Goal: Task Accomplishment & Management: Manage account settings

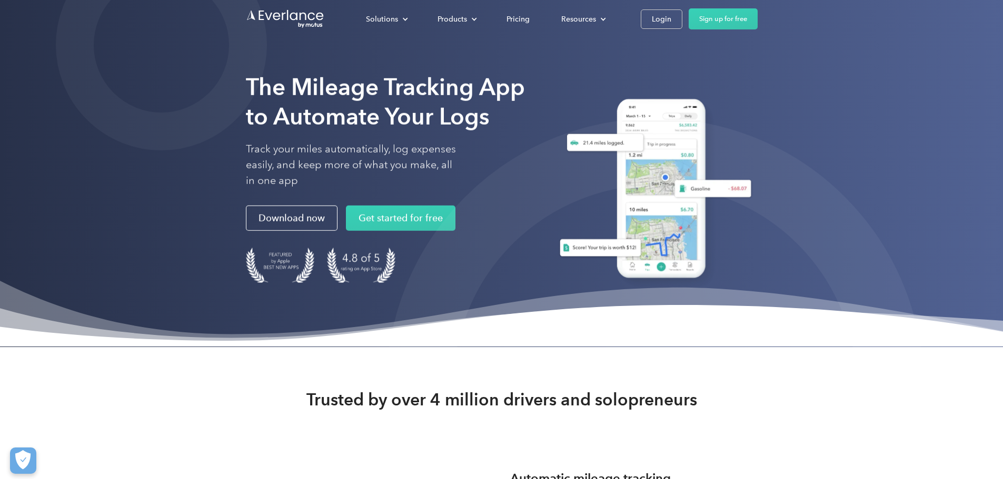
drag, startPoint x: 281, startPoint y: 442, endPoint x: 421, endPoint y: 252, distance: 236.4
click at [682, 16] on link "Login" at bounding box center [661, 18] width 42 height 19
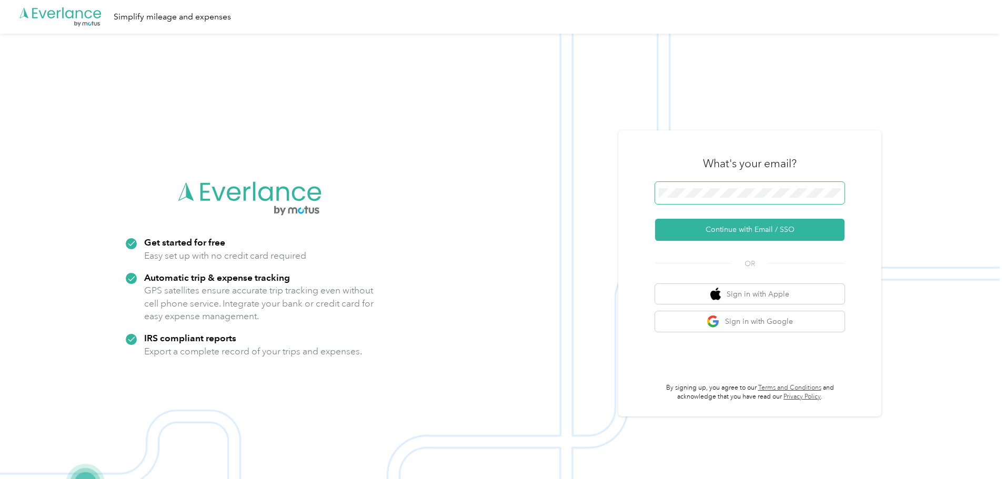
click at [713, 188] on span at bounding box center [749, 193] width 189 height 22
click at [744, 230] on button "Continue with Email / SSO" at bounding box center [749, 230] width 189 height 22
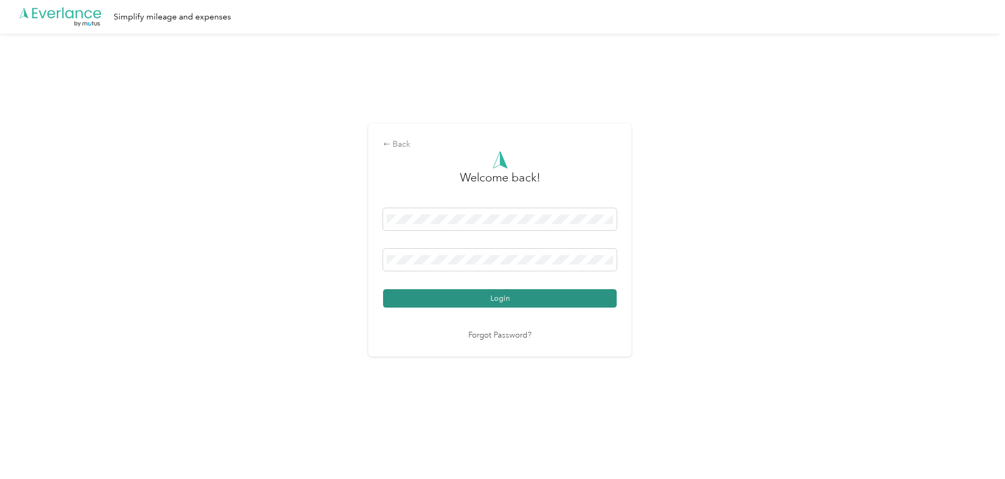
click at [496, 292] on button "Login" at bounding box center [500, 298] width 234 height 18
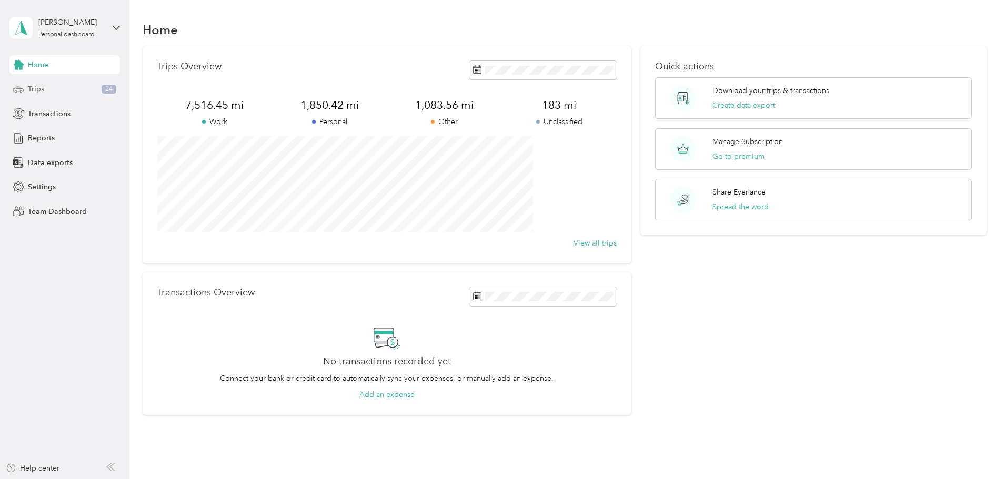
click at [30, 95] on div "Trips 24" at bounding box center [64, 89] width 111 height 19
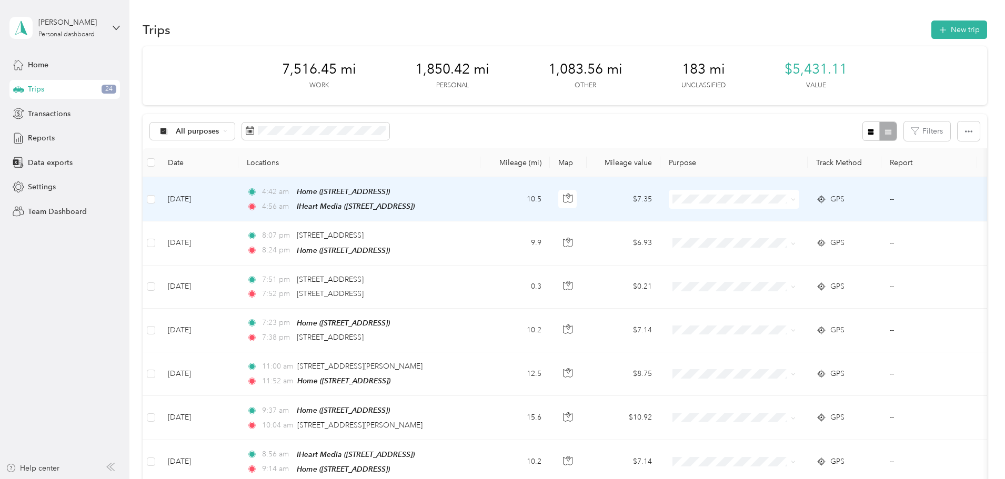
click at [550, 201] on td "10.5" at bounding box center [514, 199] width 69 height 44
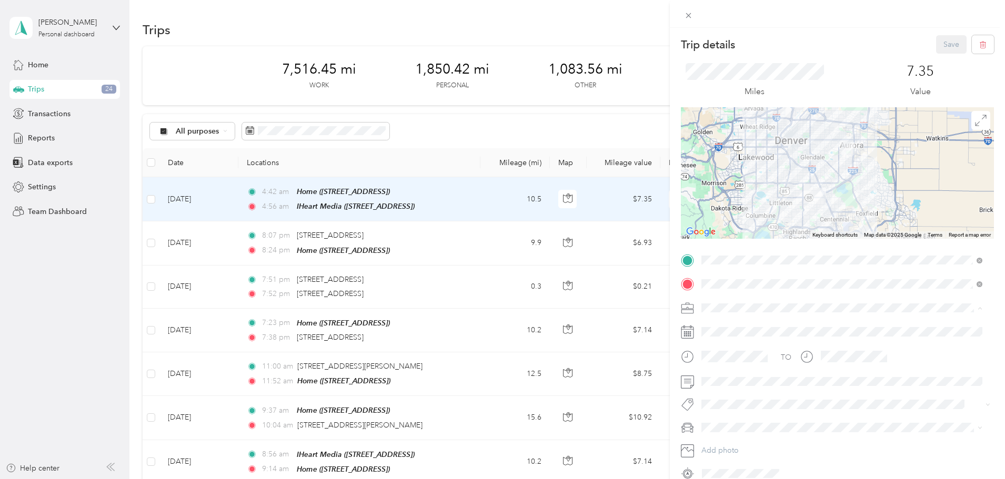
click at [752, 419] on div "Day Job - IHeart Media" at bounding box center [842, 418] width 274 height 11
click at [721, 284] on span "Day Job" at bounding box center [725, 282] width 24 height 9
click at [725, 447] on span "Chevrolet Monte Carlo" at bounding box center [743, 448] width 76 height 9
click at [947, 43] on button "Save" at bounding box center [951, 44] width 31 height 18
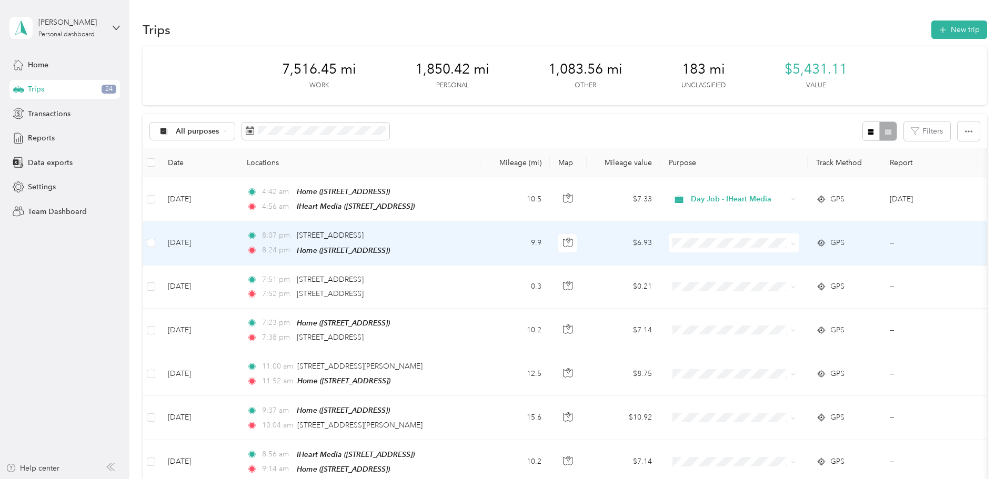
click at [550, 238] on td "9.9" at bounding box center [514, 244] width 69 height 44
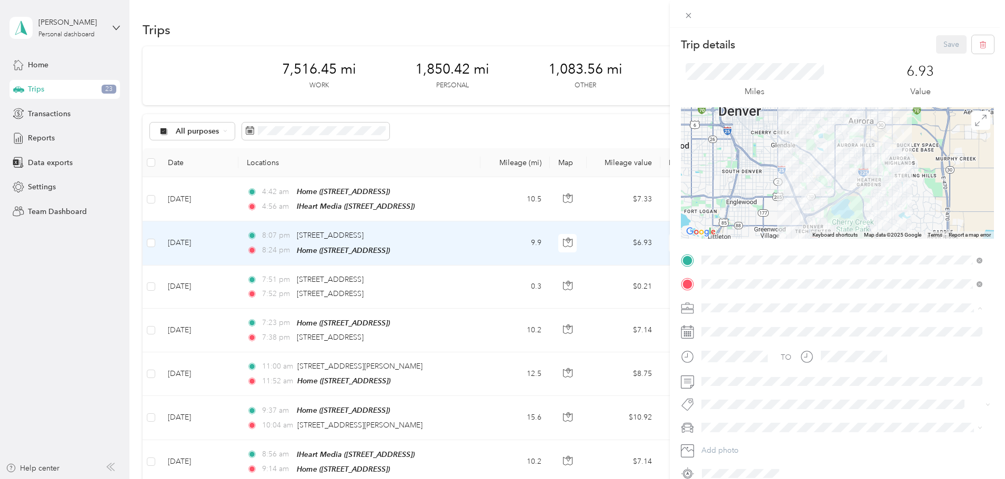
click at [714, 349] on li "Personal" at bounding box center [842, 345] width 288 height 18
click at [723, 391] on li "Personal" at bounding box center [842, 386] width 288 height 21
click at [727, 446] on span "Chevrolet Monte Carlo" at bounding box center [743, 448] width 76 height 9
click at [944, 46] on button "Save" at bounding box center [951, 44] width 31 height 18
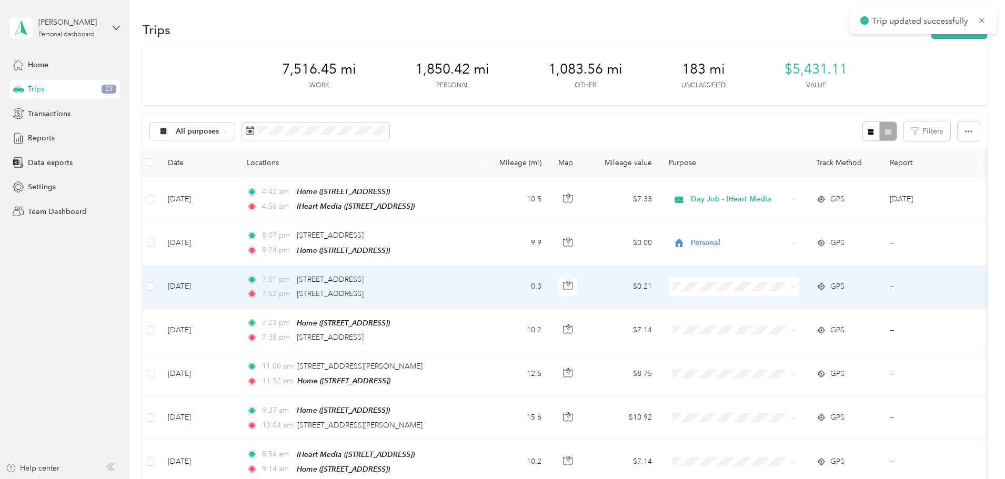
click at [550, 279] on td "0.3" at bounding box center [514, 287] width 69 height 43
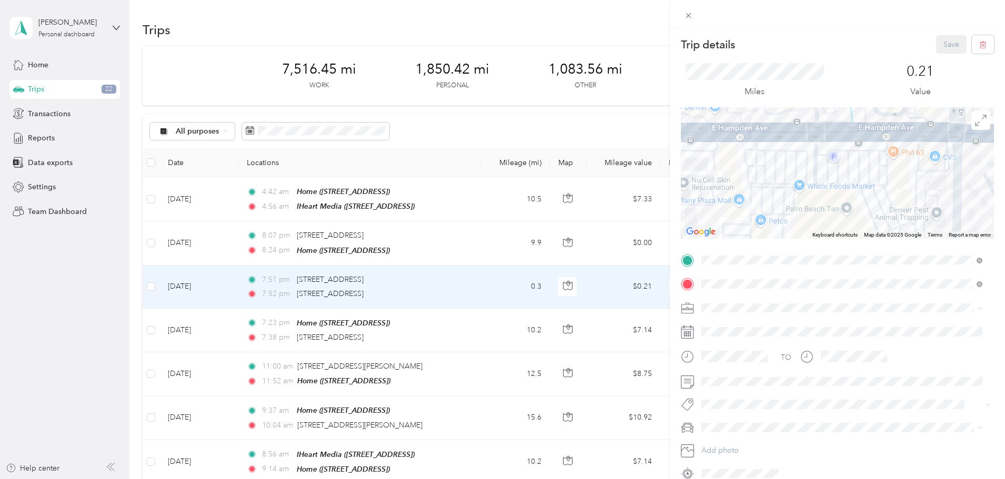
click at [723, 342] on span "Personal" at bounding box center [719, 344] width 28 height 9
click at [718, 386] on span "Personal" at bounding box center [725, 386] width 24 height 9
click at [742, 448] on span "Chevrolet Monte Carlo" at bounding box center [743, 447] width 76 height 9
click at [941, 46] on button "Save" at bounding box center [951, 44] width 31 height 18
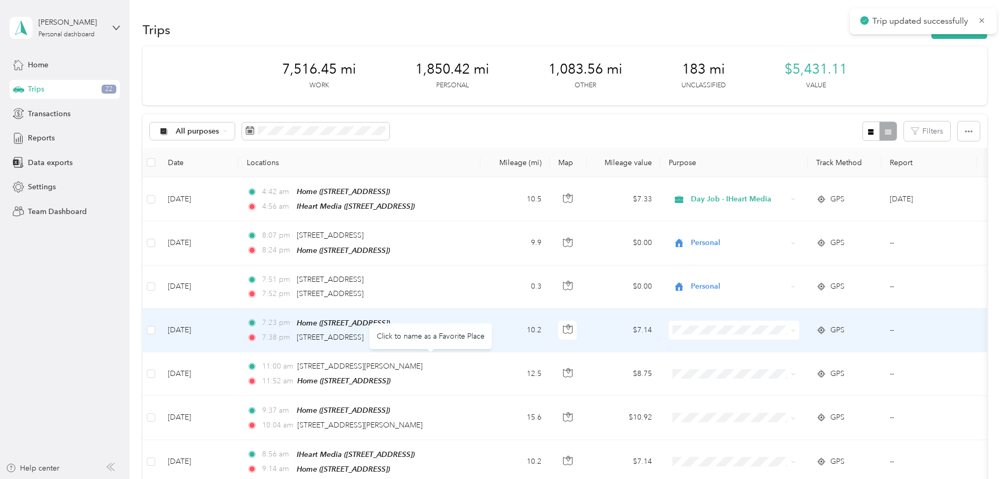
click at [550, 318] on td "10.2" at bounding box center [514, 331] width 69 height 44
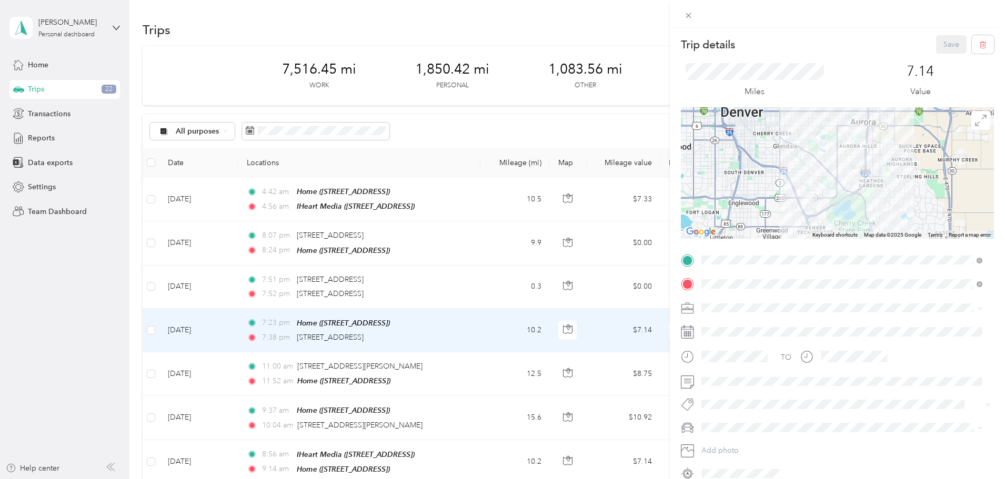
click at [723, 348] on div "Personal" at bounding box center [842, 344] width 274 height 11
click at [717, 389] on button "Personal" at bounding box center [724, 386] width 39 height 13
click at [724, 444] on span "Chevrolet Monte Carlo" at bounding box center [743, 448] width 76 height 9
click at [948, 43] on button "Save" at bounding box center [951, 44] width 31 height 18
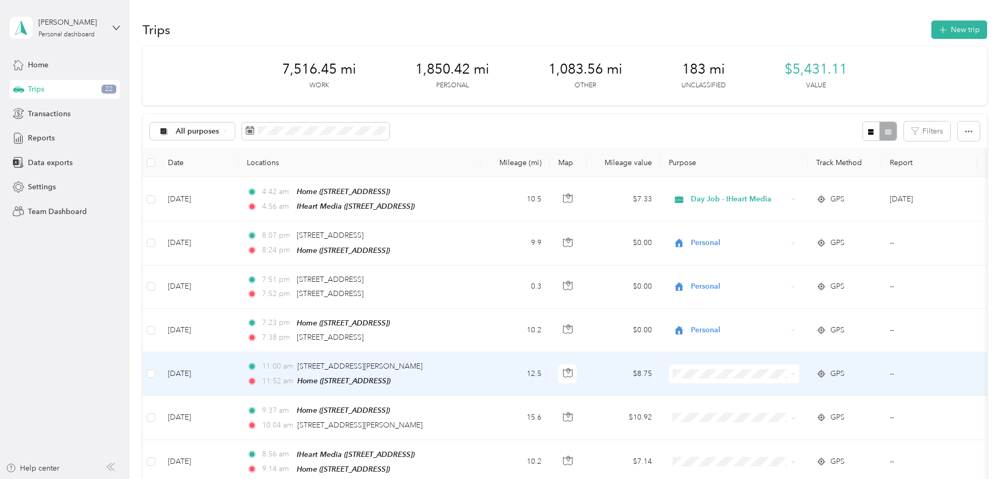
click at [468, 370] on div "11:00 am [STREET_ADDRESS][PERSON_NAME] 11:52 am Home ([STREET_ADDRESS])" at bounding box center [357, 374] width 221 height 26
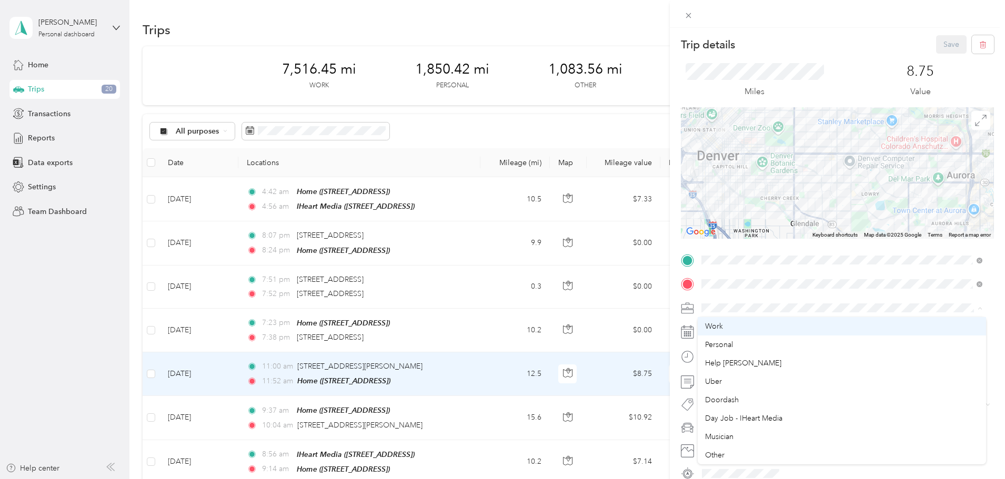
scroll to position [53, 0]
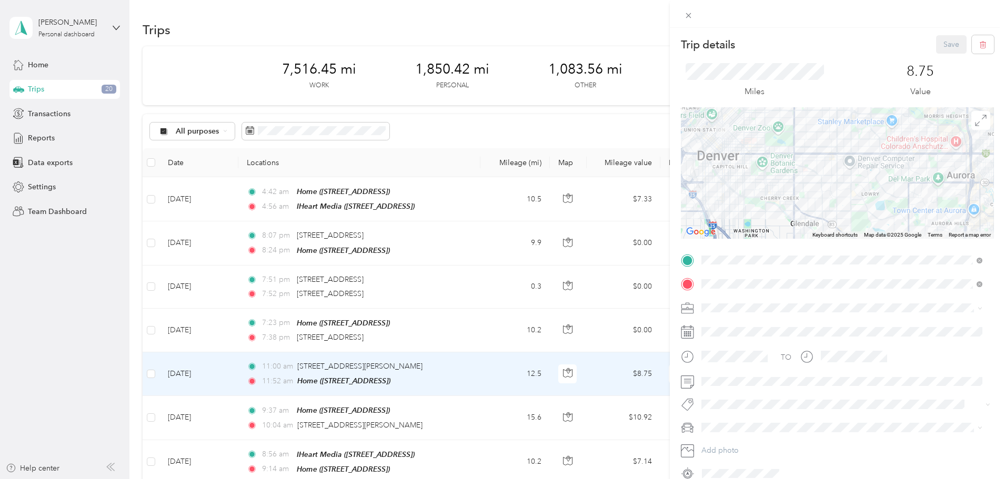
click at [728, 436] on span "Medical" at bounding box center [718, 437] width 26 height 9
click at [722, 348] on button "Medical" at bounding box center [724, 345] width 38 height 13
click at [734, 449] on span "Chevrolet Monte Carlo" at bounding box center [743, 446] width 76 height 9
click at [944, 38] on button "Save" at bounding box center [951, 44] width 31 height 18
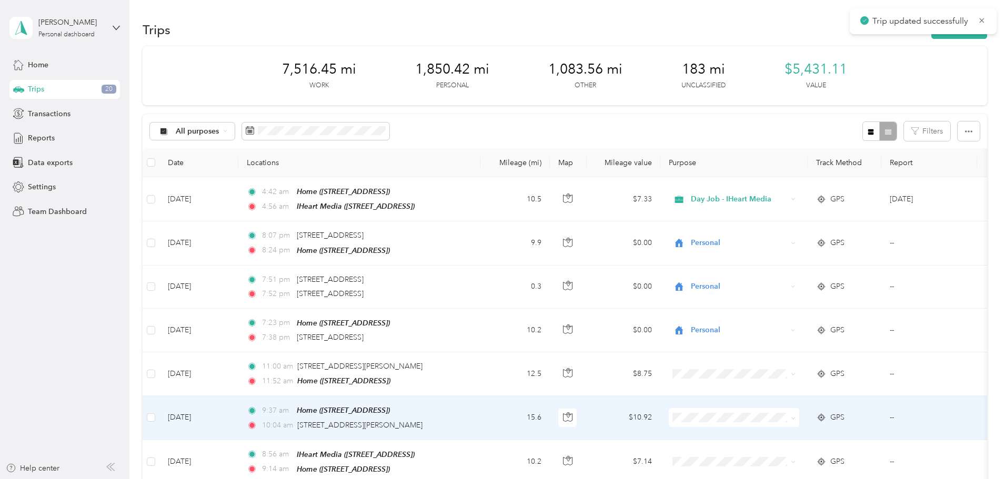
click at [550, 406] on td "15.6" at bounding box center [514, 418] width 69 height 44
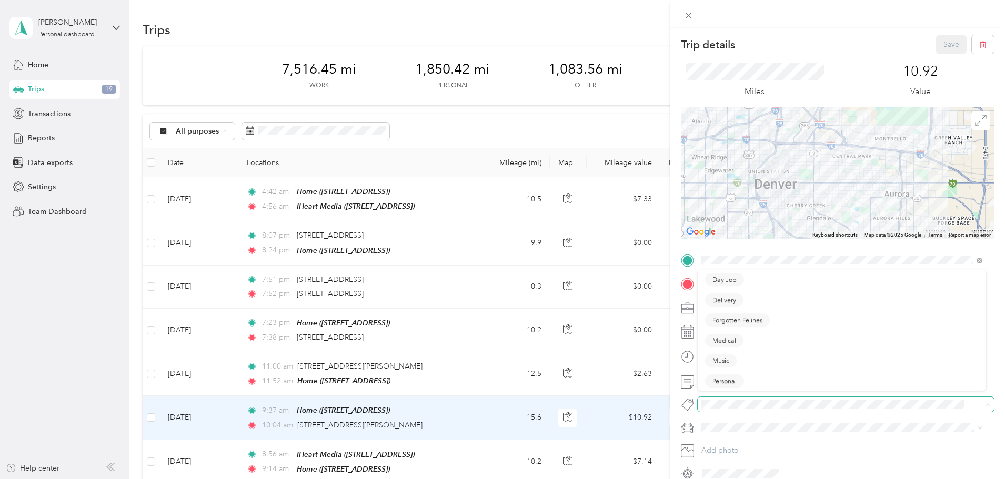
click at [734, 399] on span at bounding box center [837, 404] width 278 height 11
click at [724, 350] on li "Medical" at bounding box center [842, 344] width 288 height 21
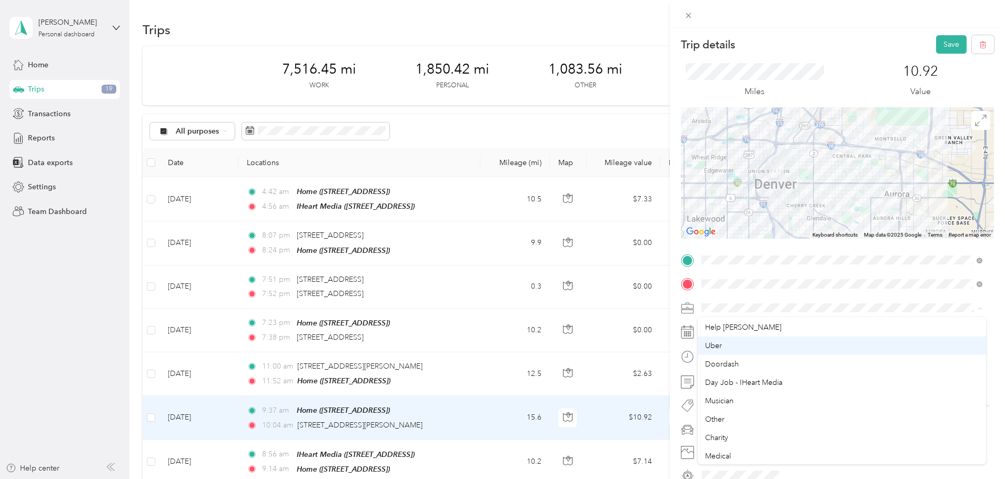
scroll to position [74, 0]
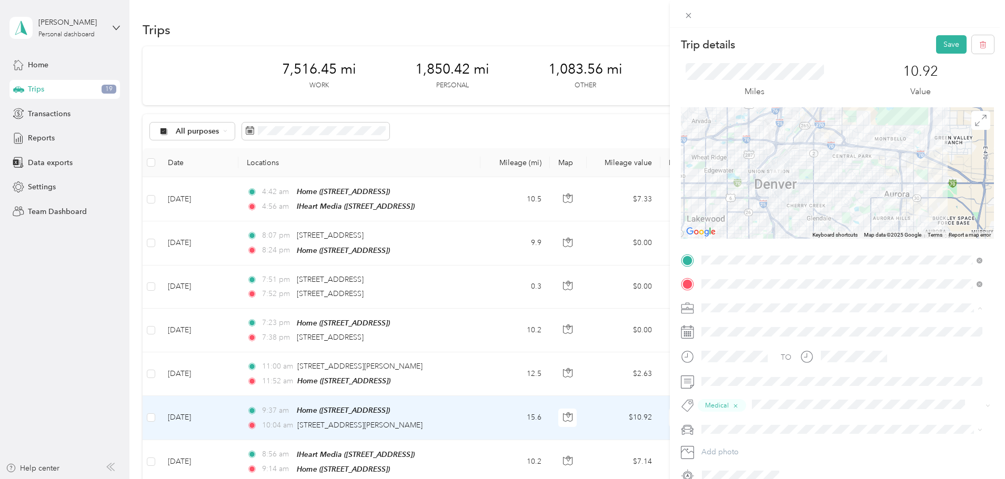
click at [720, 422] on li "Medical" at bounding box center [842, 418] width 288 height 18
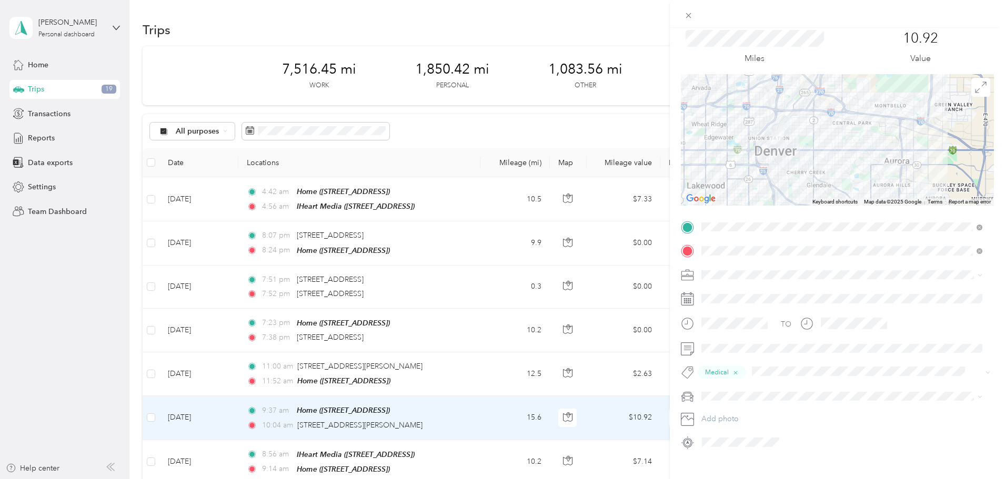
scroll to position [51, 0]
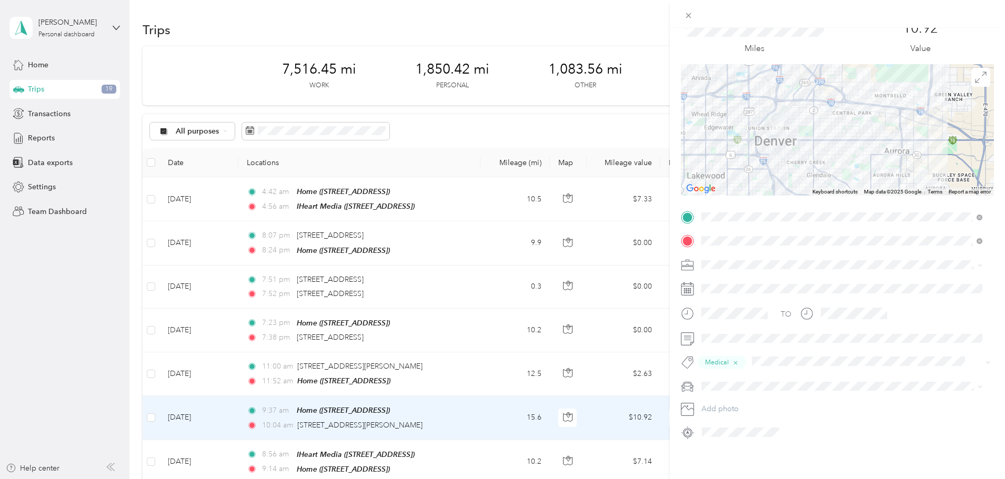
click at [725, 400] on div "Chevrolet Monte Carlo" at bounding box center [842, 397] width 274 height 11
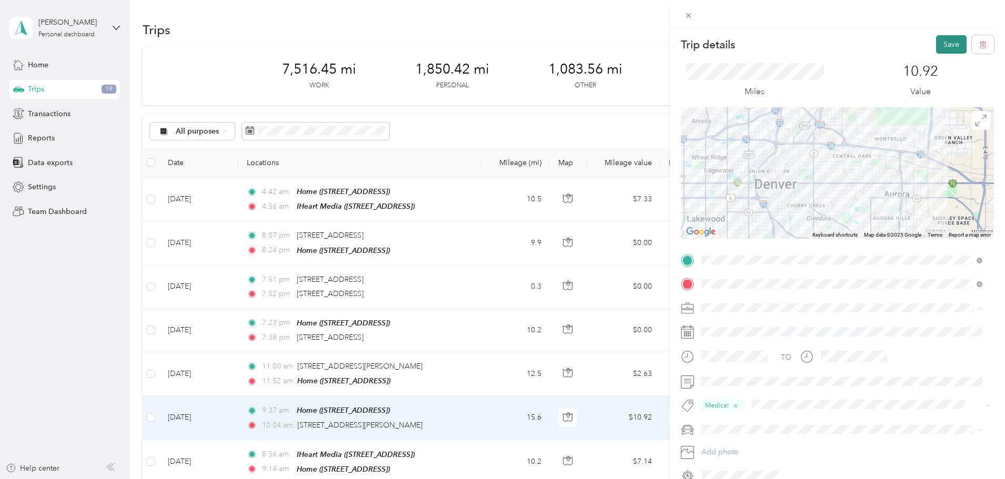
click at [943, 48] on button "Save" at bounding box center [951, 44] width 31 height 18
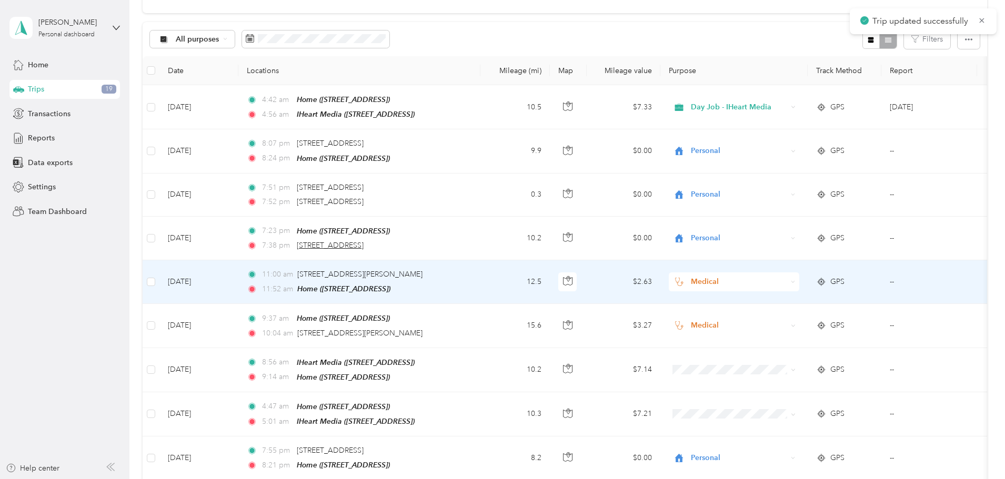
scroll to position [105, 0]
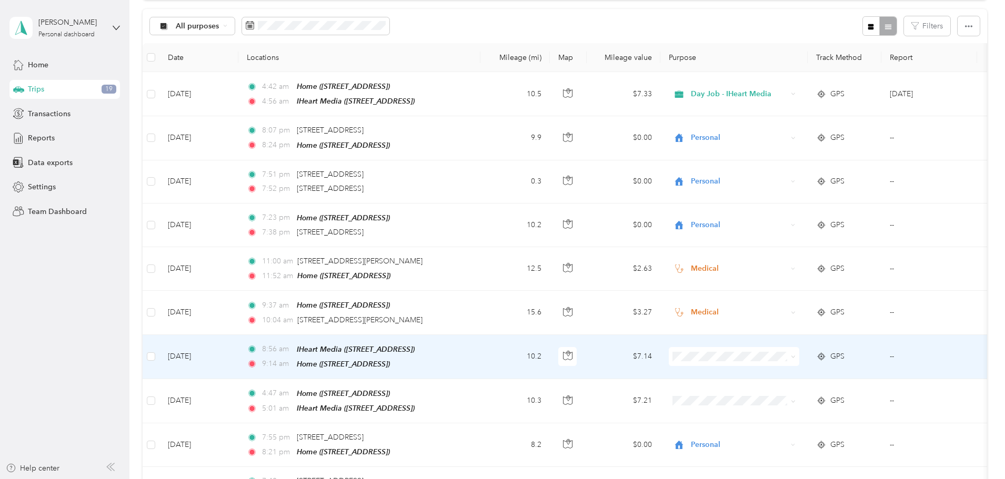
click at [550, 355] on td "10.2" at bounding box center [514, 357] width 69 height 44
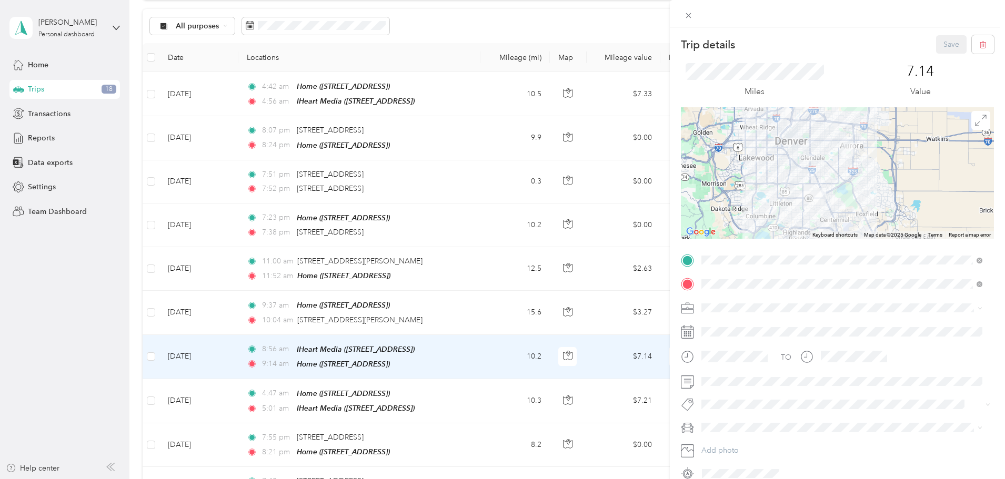
click at [737, 415] on span "Day Job - IHeart Media" at bounding box center [743, 416] width 77 height 9
click at [717, 289] on li "Day Job" at bounding box center [842, 285] width 288 height 21
click at [717, 435] on span at bounding box center [846, 430] width 296 height 17
click at [722, 447] on span "Chevrolet Monte Carlo" at bounding box center [743, 448] width 76 height 9
click at [946, 43] on button "Save" at bounding box center [951, 44] width 31 height 18
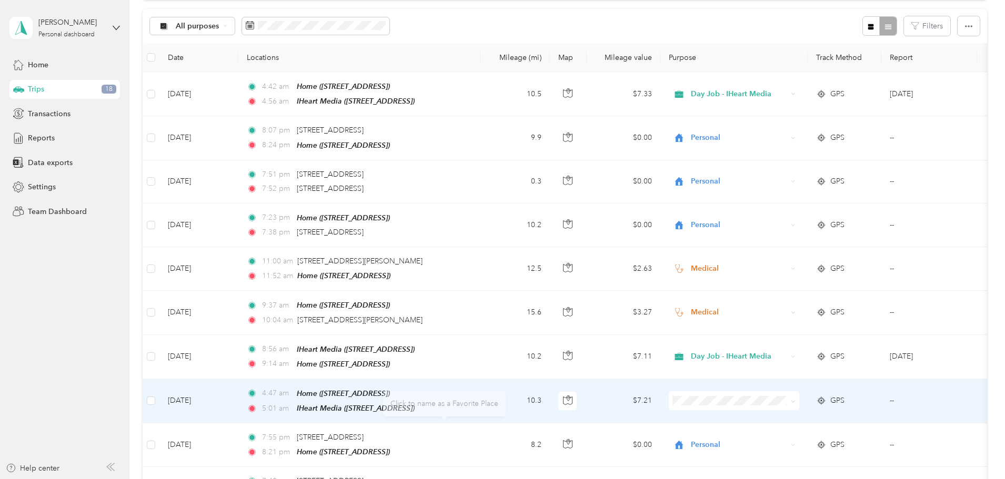
click at [550, 392] on td "10.3" at bounding box center [514, 401] width 69 height 44
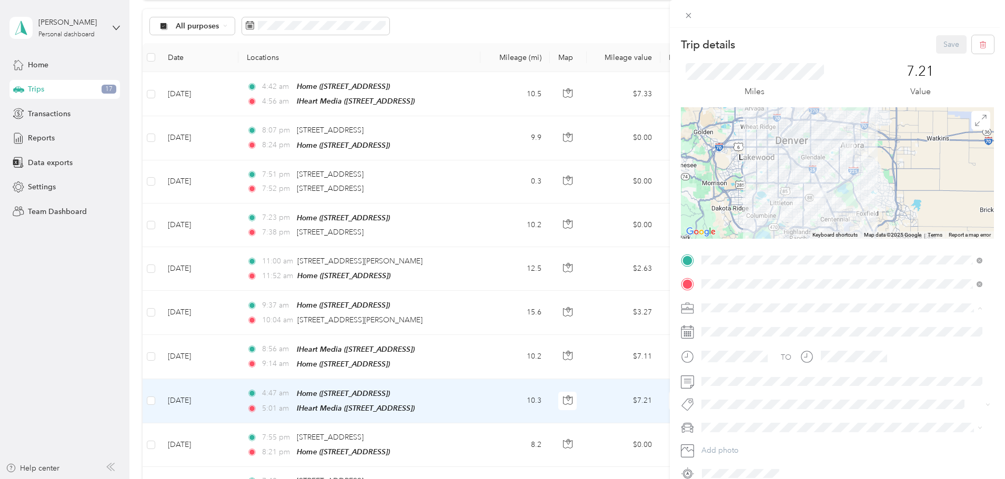
click at [726, 419] on span "Day Job - IHeart Media" at bounding box center [743, 418] width 77 height 9
click at [714, 287] on button "Day Job" at bounding box center [724, 282] width 39 height 13
click at [751, 452] on li "Chevrolet Monte Carlo" at bounding box center [842, 448] width 288 height 18
click at [946, 46] on button "Save" at bounding box center [951, 44] width 31 height 18
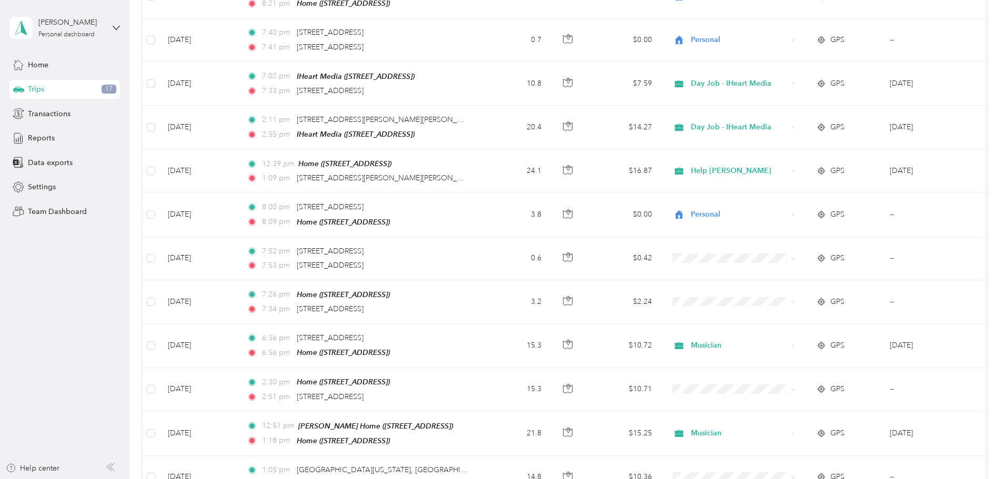
scroll to position [579, 0]
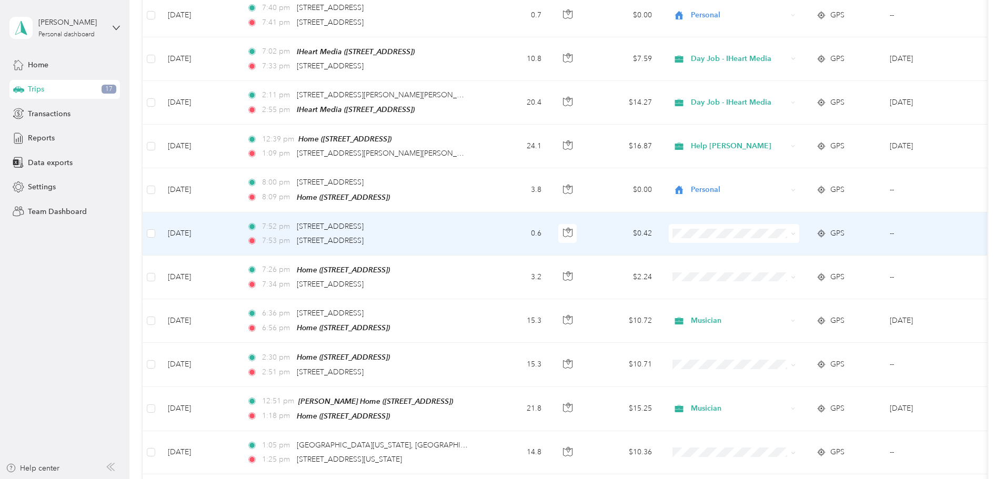
click at [480, 226] on td "7:52 pm [STREET_ADDRESS] 7:53 pm [STREET_ADDRESS]" at bounding box center [359, 234] width 242 height 43
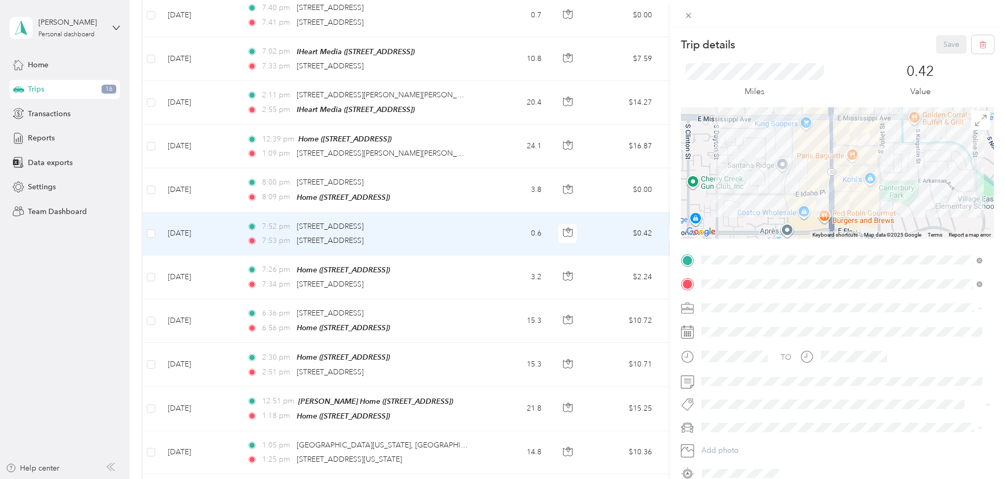
click at [717, 345] on span "Personal" at bounding box center [719, 344] width 28 height 9
click at [720, 386] on span "Personal" at bounding box center [725, 386] width 24 height 9
click at [721, 445] on span "Chevrolet Monte Carlo" at bounding box center [743, 447] width 76 height 9
click at [936, 44] on button "Save" at bounding box center [951, 44] width 31 height 18
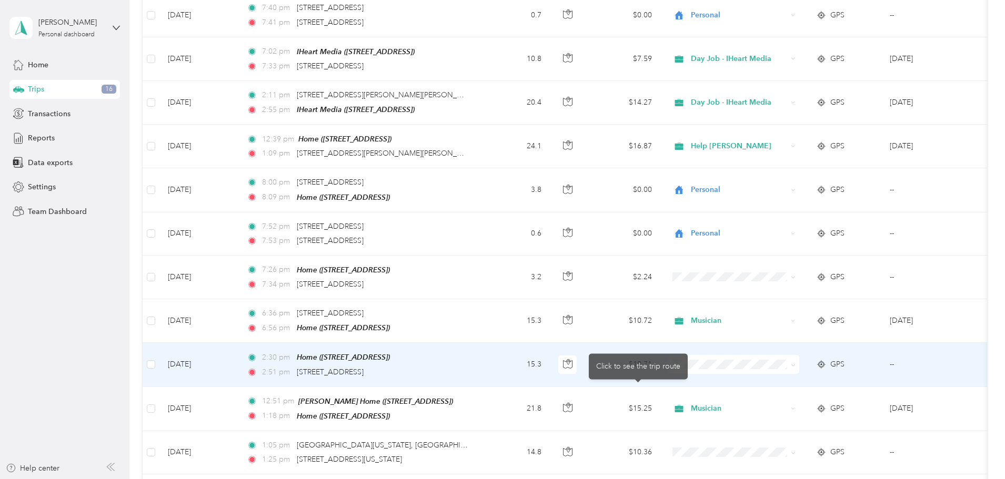
click at [468, 352] on div "2:30 pm Home ([STREET_ADDRESS])" at bounding box center [357, 358] width 221 height 12
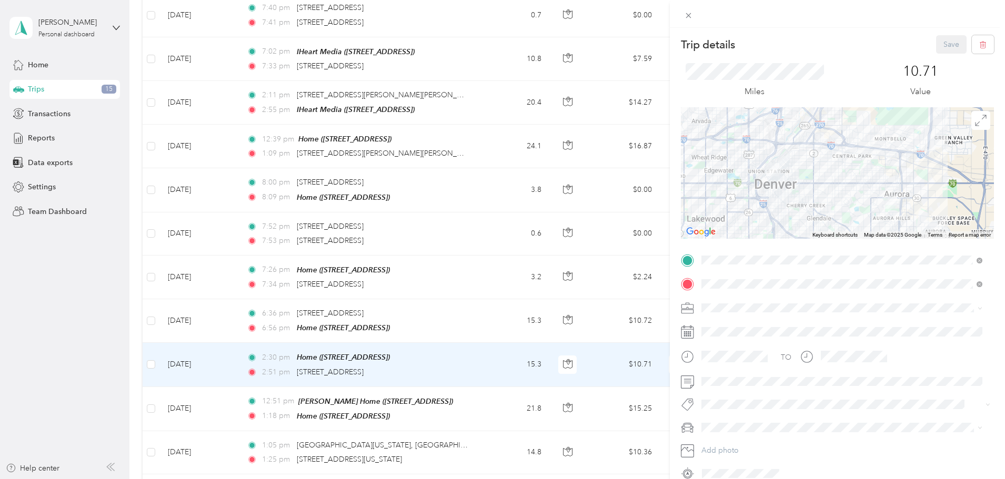
click at [716, 440] on div "Musician" at bounding box center [842, 434] width 274 height 11
click at [720, 370] on li "Music" at bounding box center [842, 366] width 288 height 21
click at [736, 446] on span "Chevrolet Monte Carlo" at bounding box center [743, 448] width 76 height 9
click at [936, 46] on button "Save" at bounding box center [951, 44] width 31 height 18
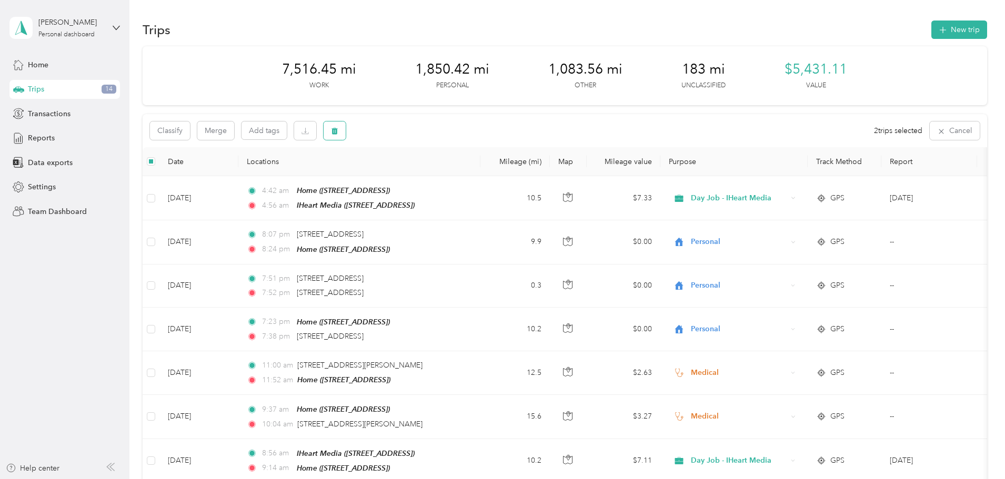
click at [346, 138] on button "button" at bounding box center [335, 131] width 22 height 18
click at [483, 172] on button "Yes" at bounding box center [483, 174] width 21 height 17
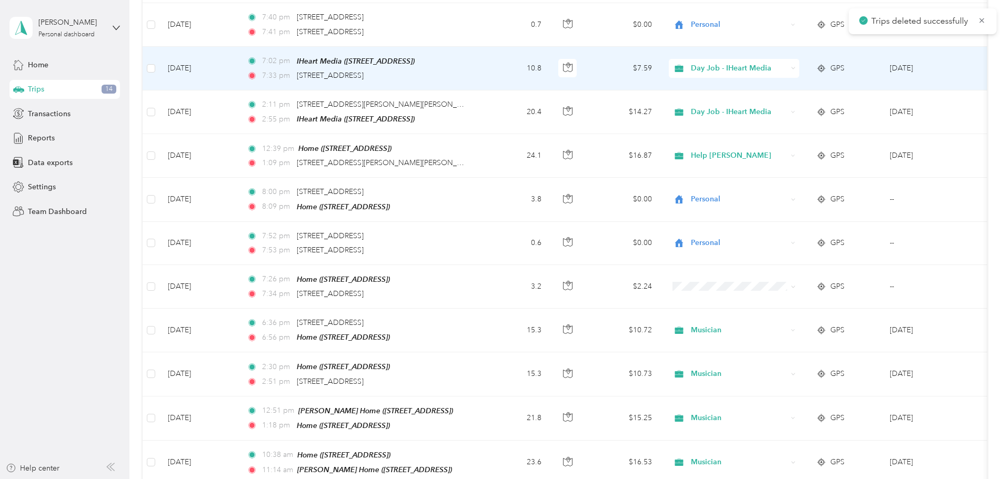
scroll to position [632, 0]
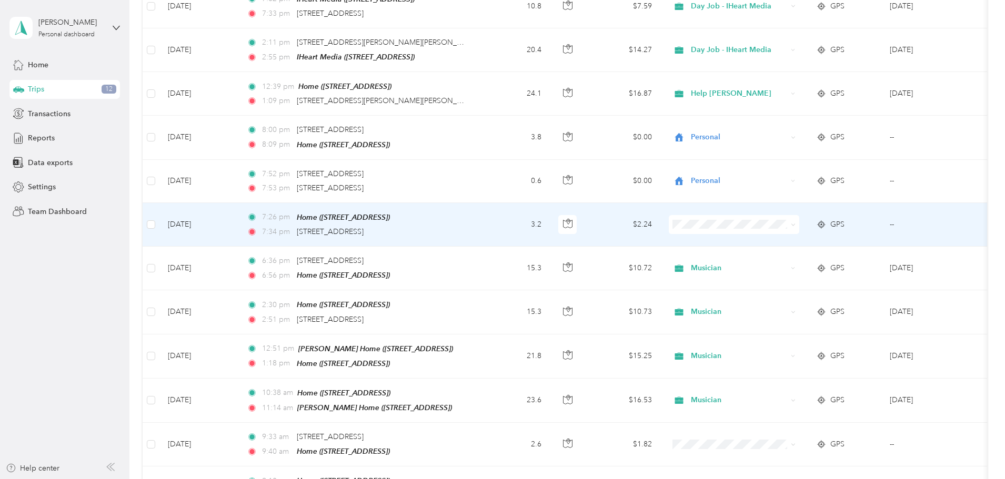
click at [468, 212] on div "7:26 pm Home ([STREET_ADDRESS])" at bounding box center [357, 218] width 221 height 12
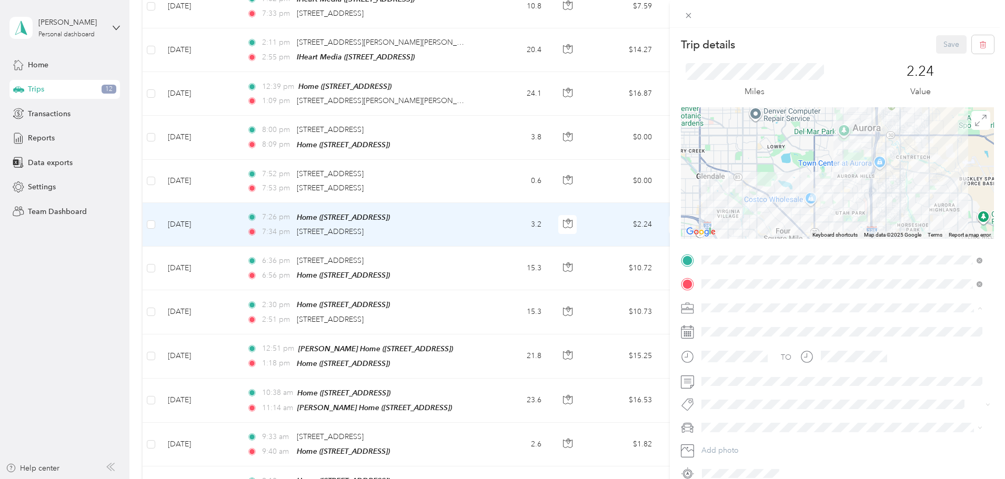
click at [718, 340] on div "Personal" at bounding box center [842, 344] width 274 height 11
click at [716, 389] on span "Personal" at bounding box center [725, 386] width 24 height 9
click at [720, 449] on span "Chevrolet Monte Carlo" at bounding box center [743, 448] width 76 height 9
click at [940, 45] on button "Save" at bounding box center [951, 44] width 31 height 18
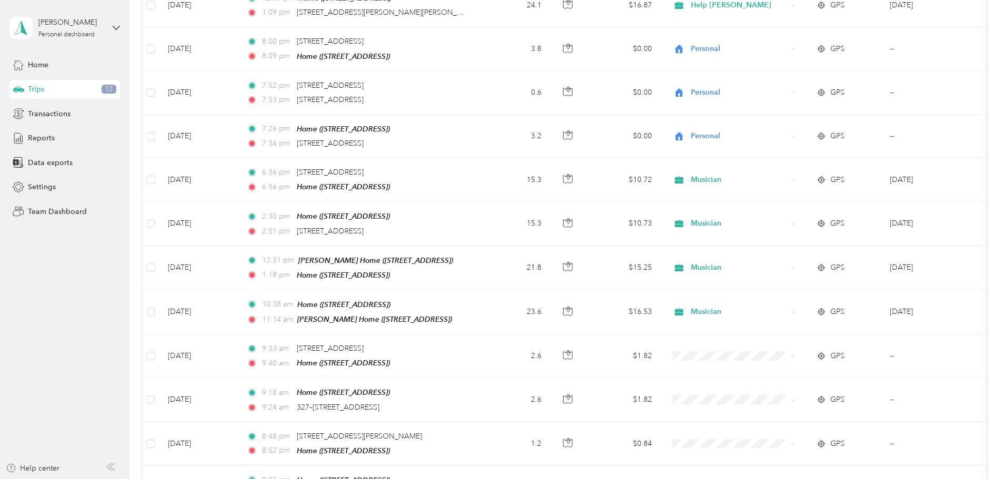
scroll to position [737, 0]
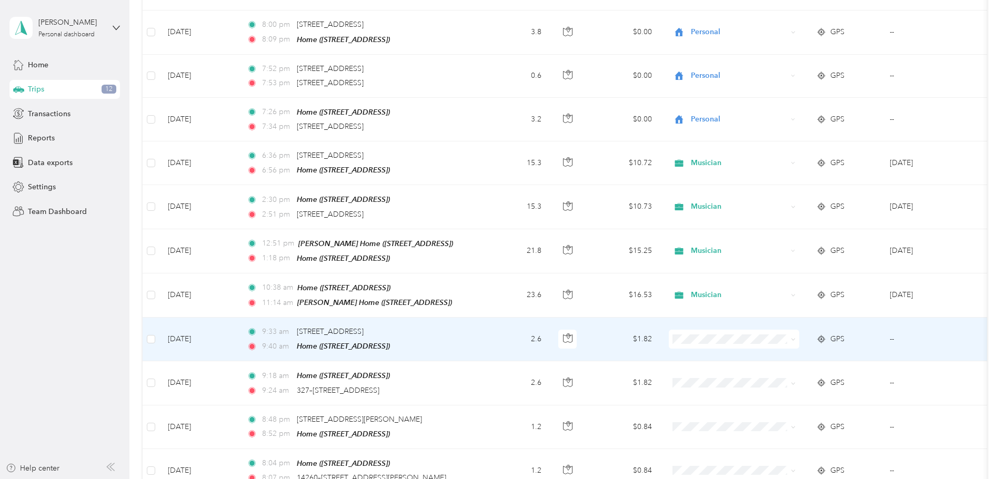
click at [550, 323] on td "2.6" at bounding box center [514, 340] width 69 height 44
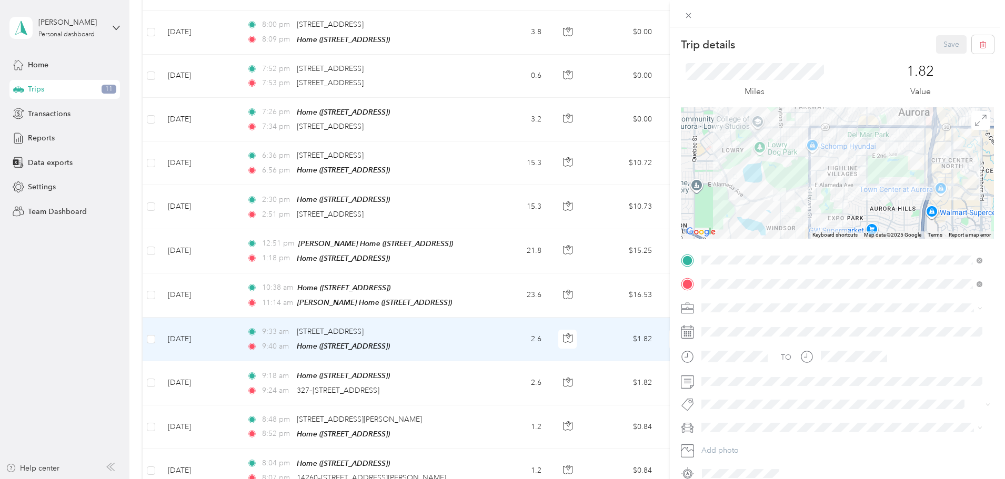
click at [726, 313] on span at bounding box center [846, 308] width 296 height 17
click at [719, 343] on span "Personal" at bounding box center [719, 344] width 28 height 9
click at [724, 386] on span "Personal" at bounding box center [725, 386] width 24 height 9
click at [727, 448] on span "Chevrolet Monte Carlo" at bounding box center [743, 447] width 76 height 9
click at [939, 45] on button "Save" at bounding box center [951, 44] width 31 height 18
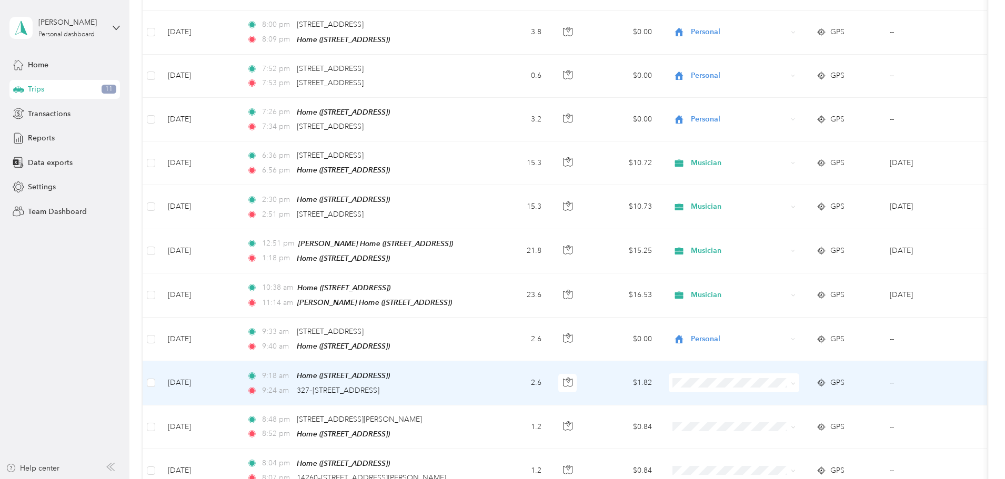
click at [480, 372] on td "9:18 am Home ([STREET_ADDRESS]) 9:24 am 327–[STREET_ADDRESS]" at bounding box center [359, 384] width 242 height 44
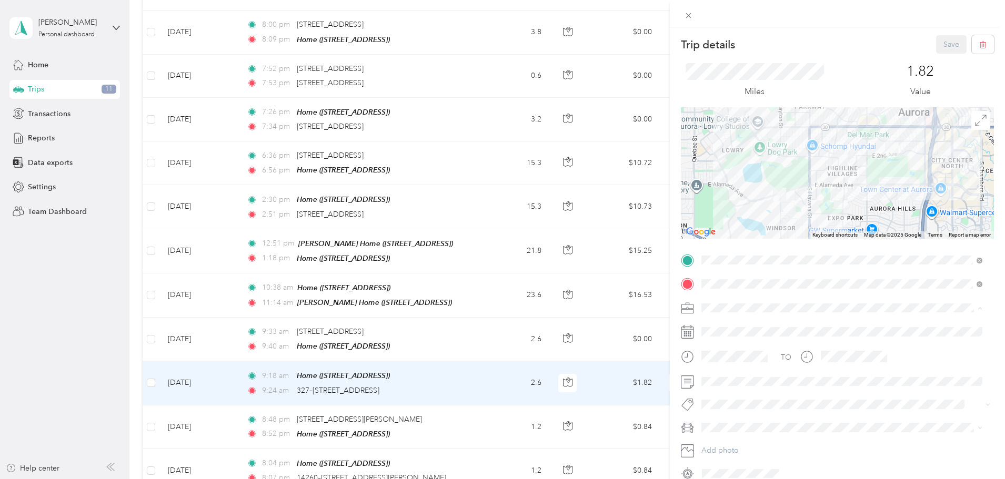
click at [724, 341] on span "Personal" at bounding box center [719, 344] width 28 height 9
click at [719, 385] on span "Personal" at bounding box center [725, 386] width 24 height 9
click at [726, 447] on span "Chevrolet Monte Carlo" at bounding box center [743, 448] width 76 height 9
click at [941, 45] on button "Save" at bounding box center [951, 44] width 31 height 18
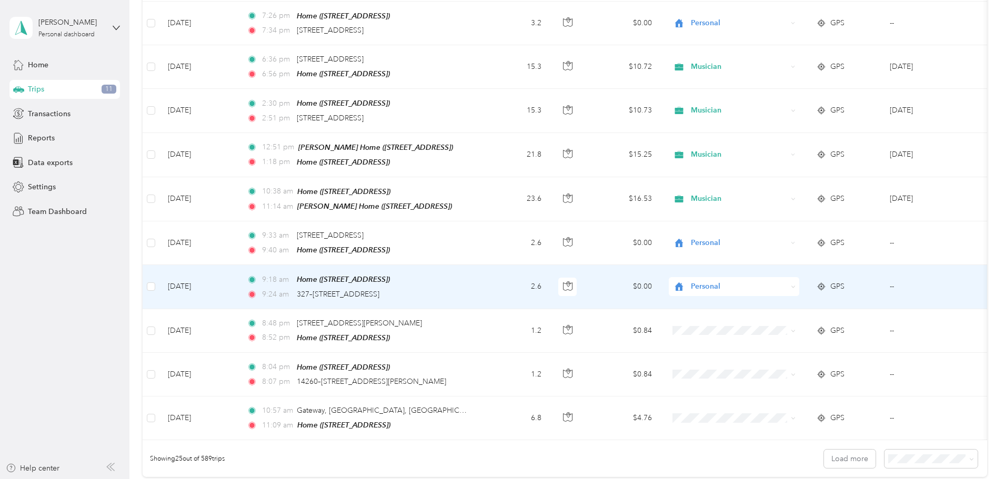
scroll to position [842, 0]
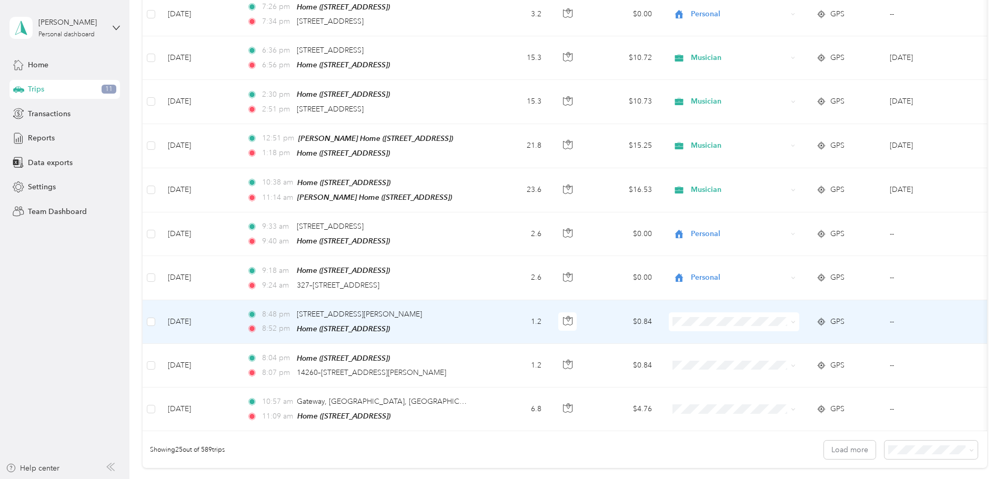
click at [480, 313] on td "8:48 pm [STREET_ADDRESS][PERSON_NAME] 8:52 pm Home ([STREET_ADDRESS])" at bounding box center [359, 323] width 242 height 44
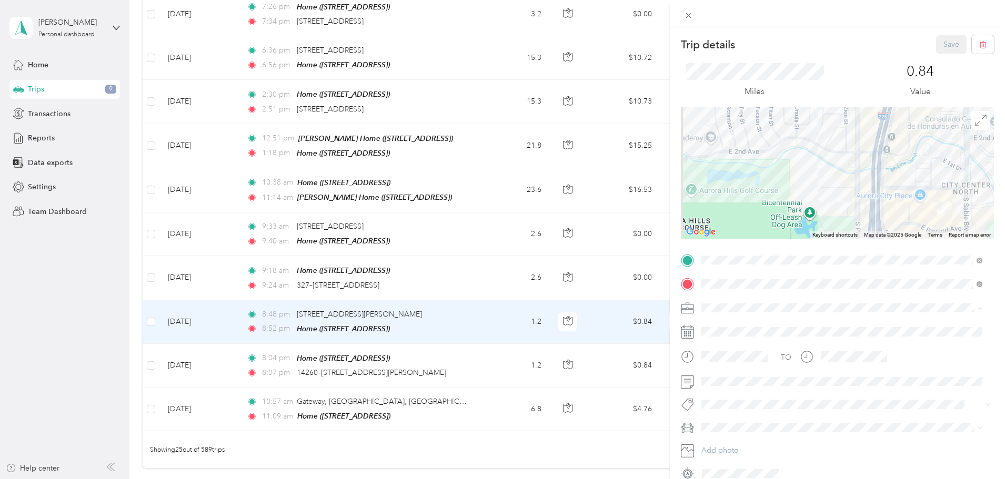
click at [727, 346] on div "Personal" at bounding box center [842, 344] width 274 height 11
click at [713, 399] on span at bounding box center [837, 404] width 278 height 11
click at [713, 386] on span "Personal" at bounding box center [725, 386] width 24 height 9
click at [717, 445] on span "Chevrolet Monte Carlo" at bounding box center [743, 448] width 76 height 9
click at [941, 47] on button "Save" at bounding box center [951, 44] width 31 height 18
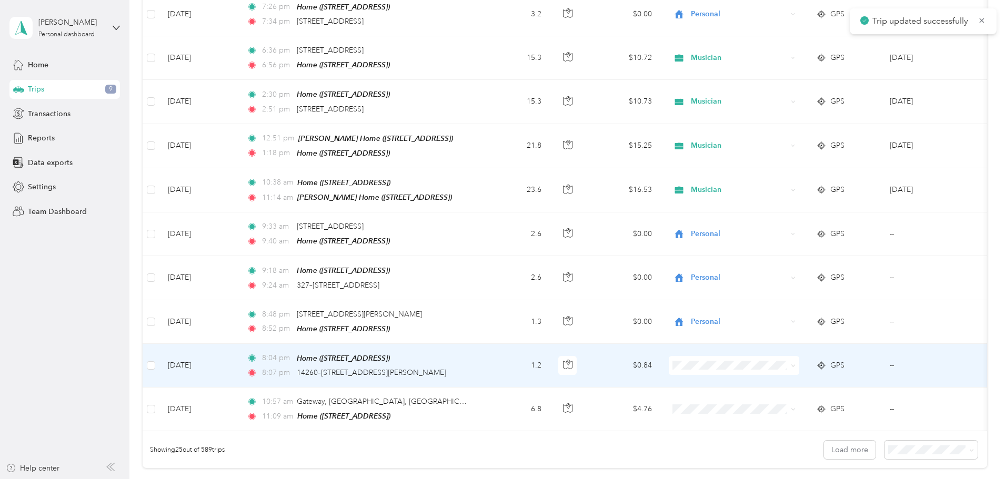
click at [550, 352] on td "1.2" at bounding box center [514, 366] width 69 height 44
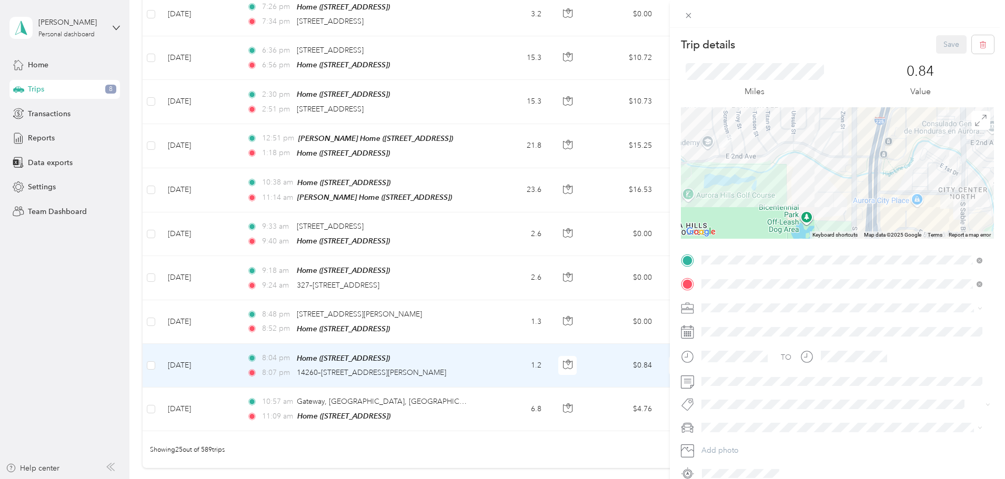
click at [731, 343] on span "Personal" at bounding box center [719, 344] width 28 height 9
click at [718, 389] on button "Personal" at bounding box center [724, 386] width 39 height 13
click at [719, 444] on span "Chevrolet Monte Carlo" at bounding box center [743, 448] width 76 height 9
click at [949, 45] on button "Save" at bounding box center [951, 44] width 31 height 18
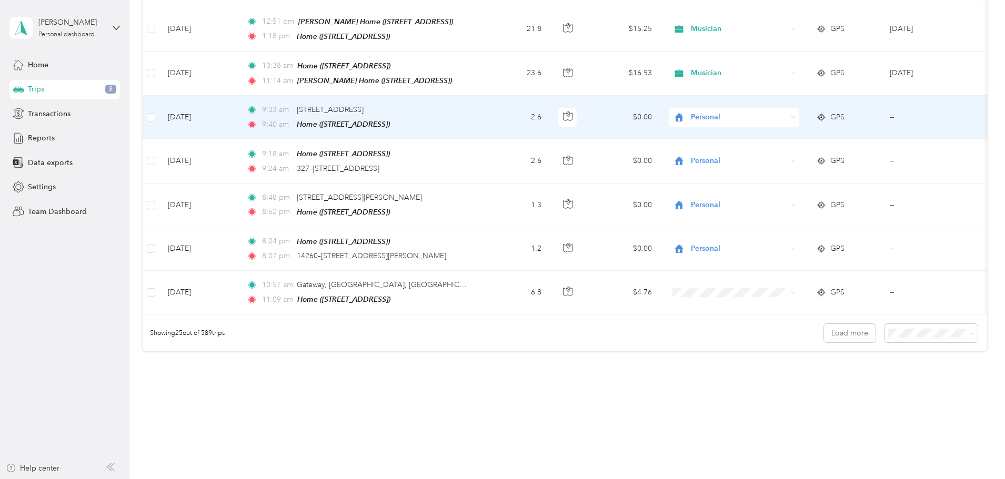
scroll to position [970, 0]
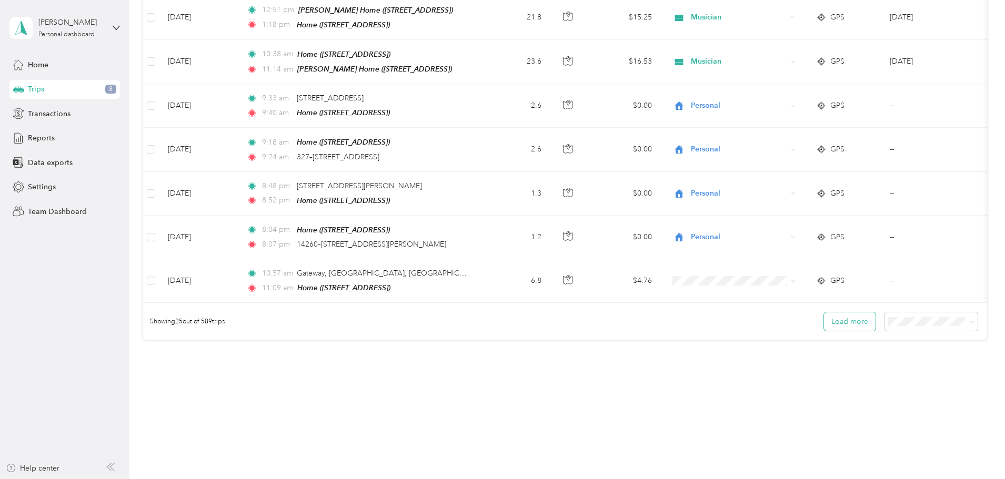
click at [824, 316] on button "Load more" at bounding box center [850, 322] width 52 height 18
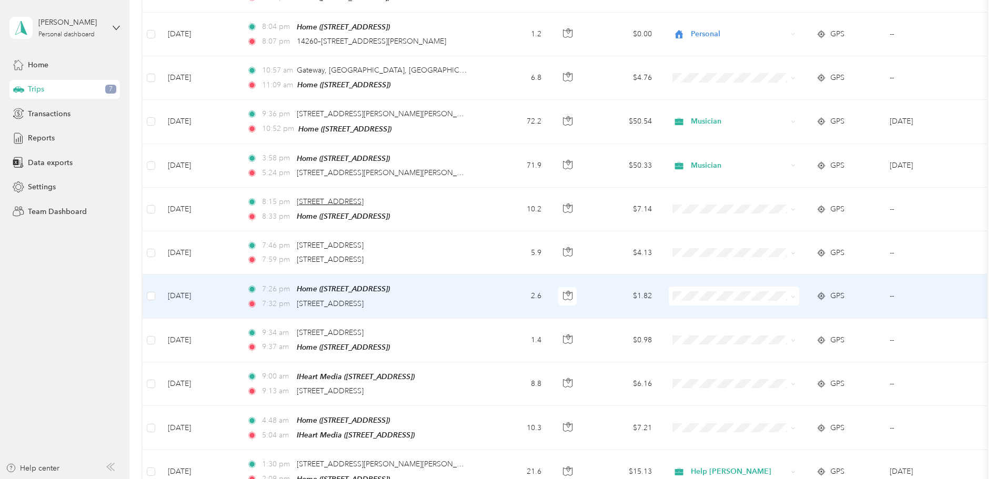
scroll to position [1181, 0]
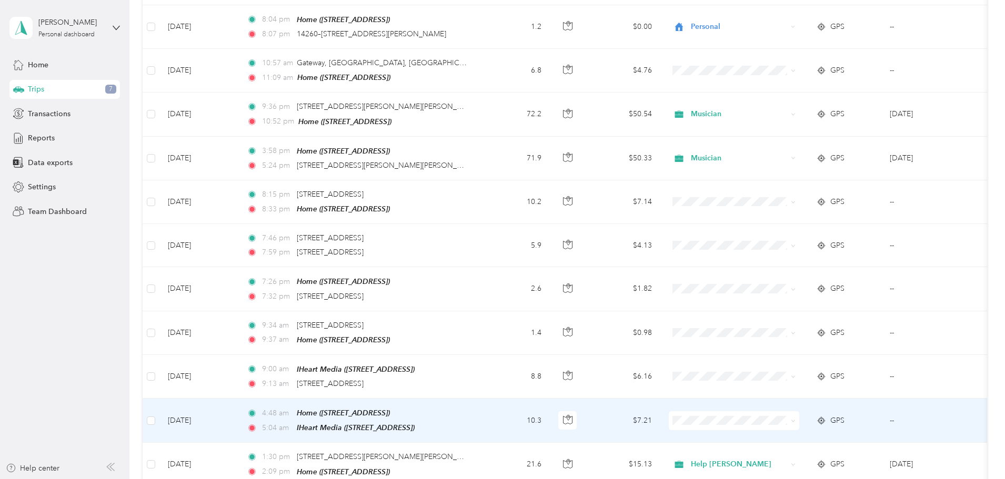
click at [550, 399] on td "10.3" at bounding box center [514, 421] width 69 height 44
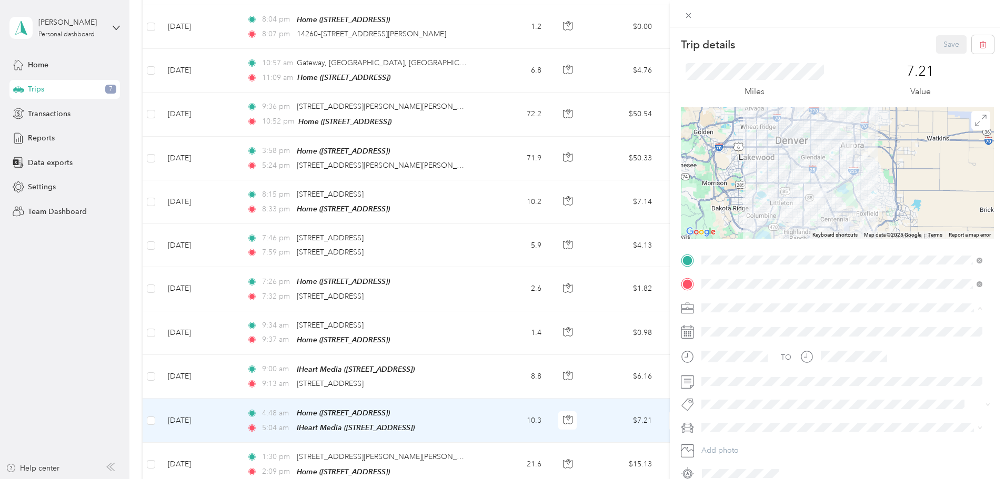
click at [729, 417] on span "Day Job - IHeart Media" at bounding box center [743, 418] width 77 height 9
click at [728, 449] on span "Chevrolet Monte Carlo" at bounding box center [743, 446] width 76 height 9
click at [713, 286] on span "Day Job" at bounding box center [725, 285] width 24 height 9
click at [943, 42] on button "Save" at bounding box center [951, 44] width 31 height 18
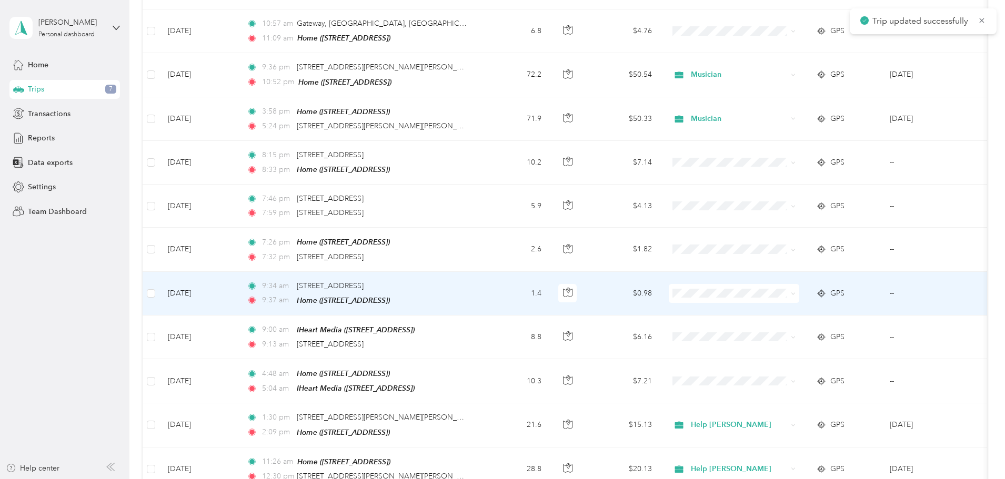
scroll to position [1286, 0]
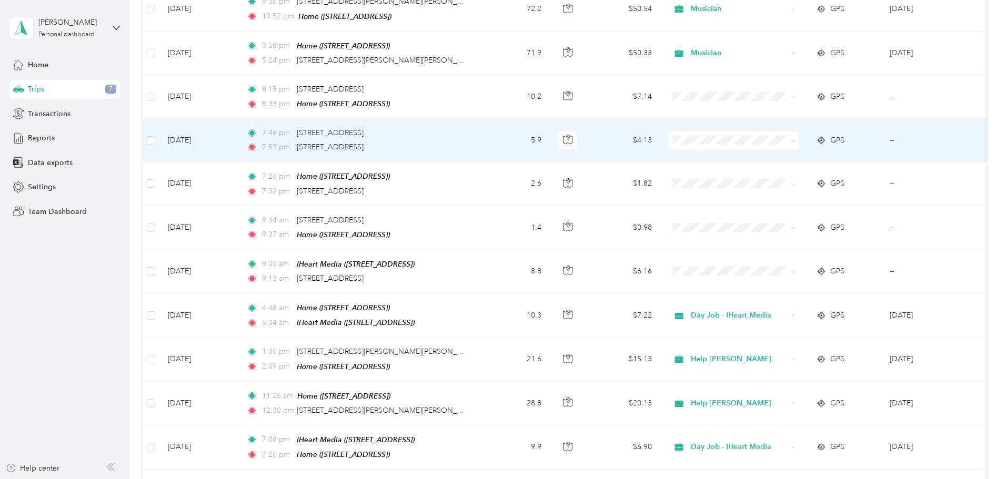
click at [550, 123] on td "5.9" at bounding box center [514, 140] width 69 height 43
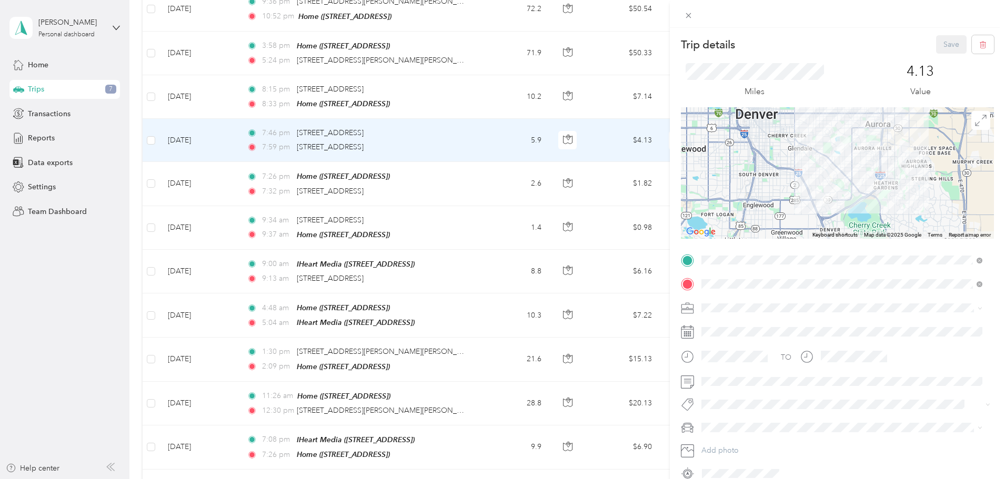
click at [740, 303] on span at bounding box center [846, 308] width 296 height 17
click at [717, 347] on span "Personal" at bounding box center [719, 344] width 28 height 9
click at [719, 389] on button "Personal" at bounding box center [724, 386] width 39 height 13
click at [722, 444] on span "Chevrolet Monte Carlo" at bounding box center [743, 448] width 76 height 9
click at [936, 44] on button "Save" at bounding box center [951, 44] width 31 height 18
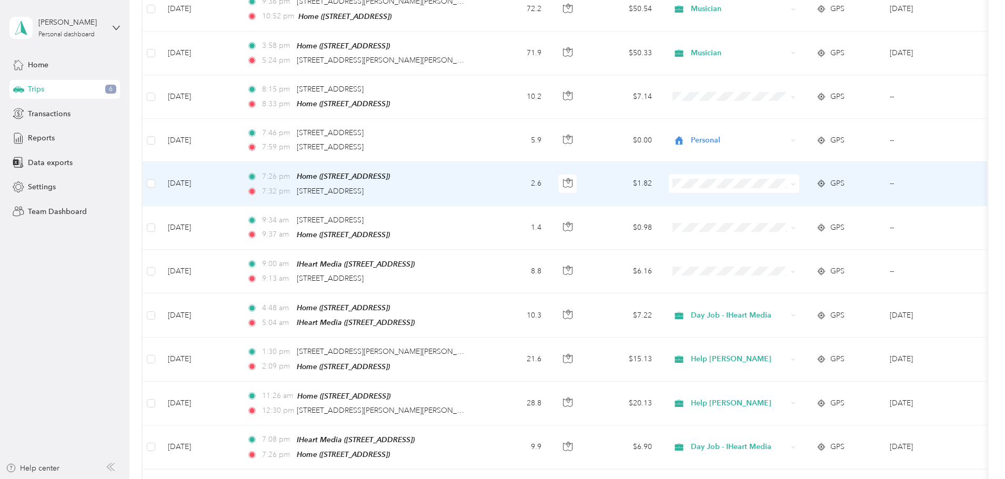
click at [468, 171] on div "7:26 pm Home ([STREET_ADDRESS])" at bounding box center [357, 177] width 221 height 12
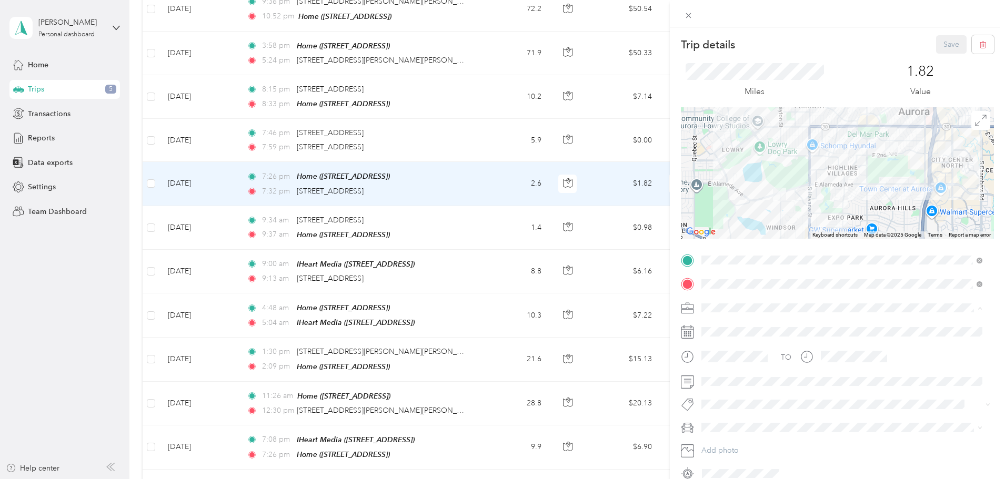
click at [716, 341] on span "Personal" at bounding box center [719, 344] width 28 height 9
click at [719, 385] on span "Personal" at bounding box center [725, 383] width 24 height 9
click at [732, 444] on span "Chevrolet Monte Carlo" at bounding box center [743, 446] width 76 height 9
click at [939, 44] on button "Save" at bounding box center [951, 44] width 31 height 18
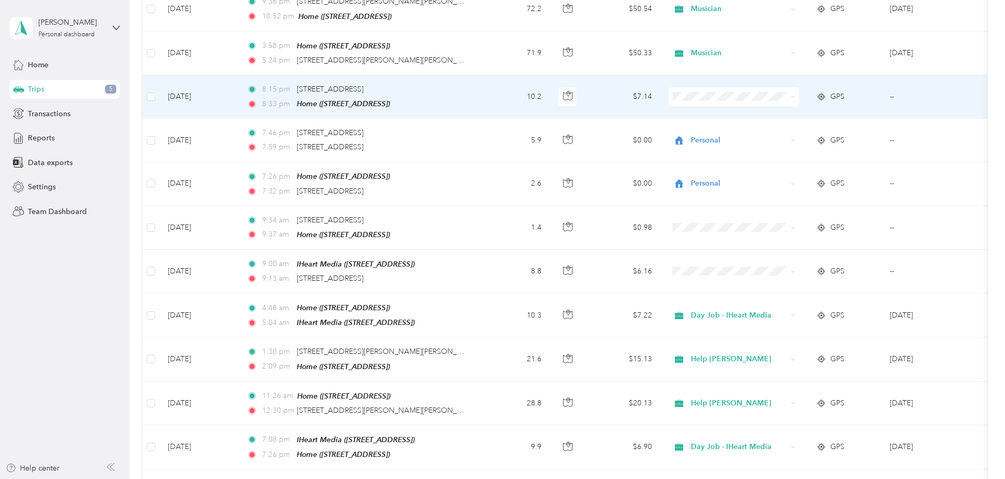
click at [550, 83] on td "10.2" at bounding box center [514, 97] width 69 height 44
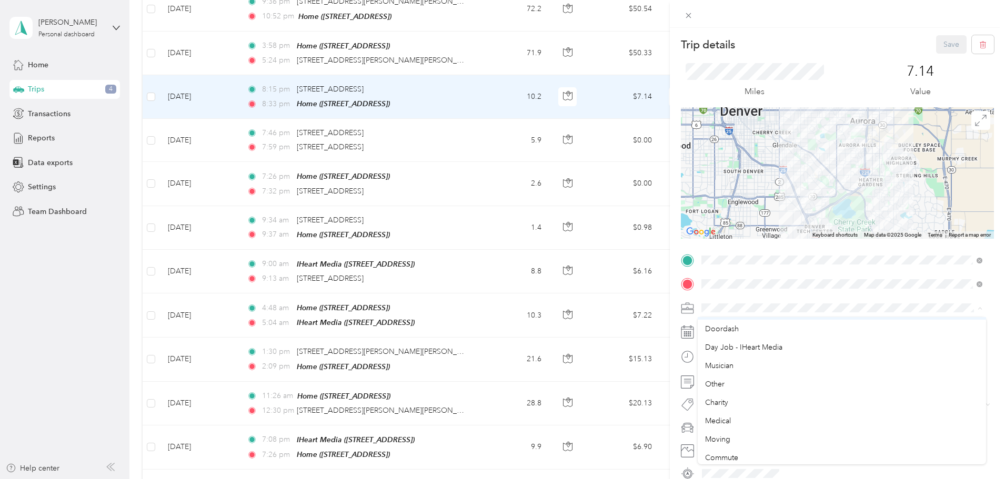
scroll to position [74, 0]
click at [722, 401] on span "Charity" at bounding box center [716, 400] width 23 height 9
click at [739, 325] on span "Forgotten Felines" at bounding box center [738, 325] width 50 height 9
click at [737, 449] on span "Chevrolet Monte Carlo" at bounding box center [743, 448] width 76 height 9
click at [940, 41] on button "Save" at bounding box center [951, 44] width 31 height 18
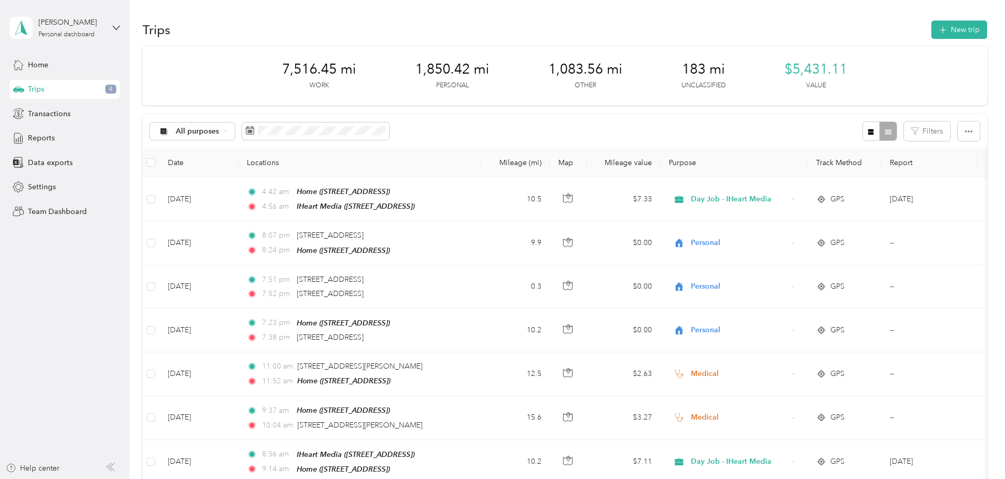
click at [39, 89] on span "Trips" at bounding box center [36, 89] width 16 height 11
click at [35, 65] on span "Home" at bounding box center [38, 64] width 21 height 11
